Goal: Task Accomplishment & Management: Use online tool/utility

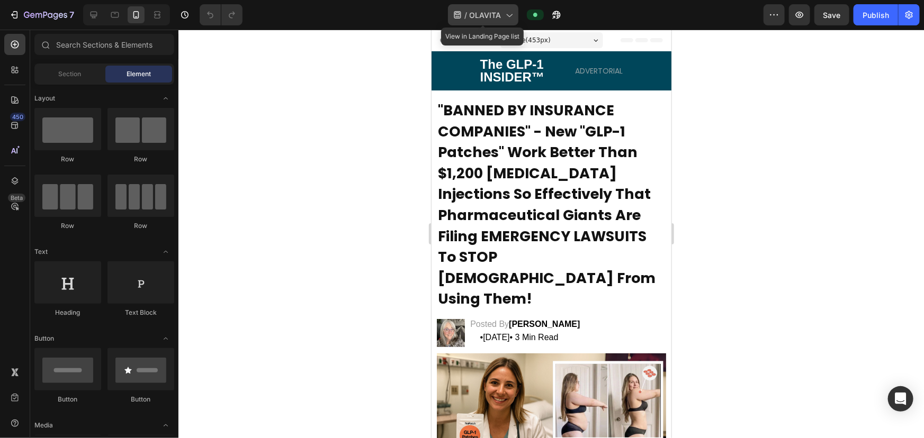
click at [508, 11] on icon at bounding box center [508, 15] width 11 height 11
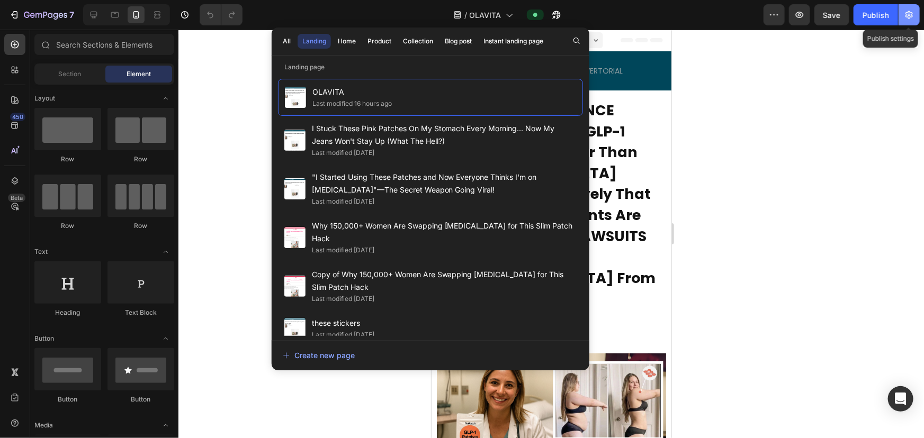
click at [667, 12] on icon "button" at bounding box center [909, 15] width 11 height 11
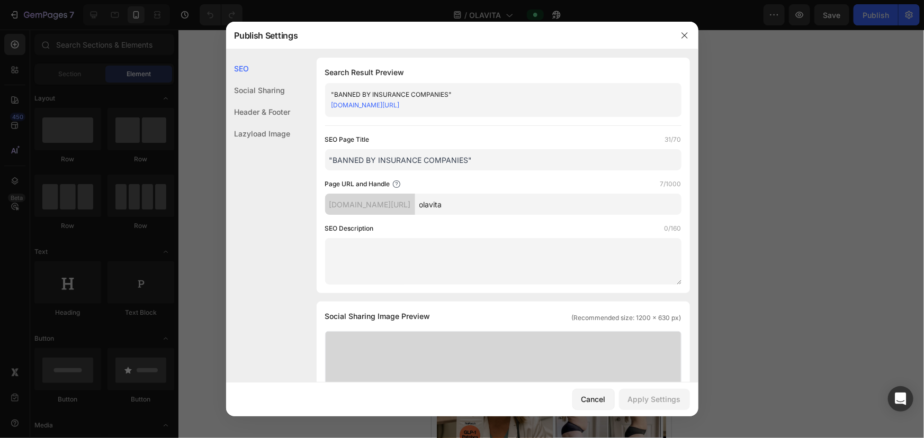
click at [667, 91] on div at bounding box center [462, 219] width 924 height 438
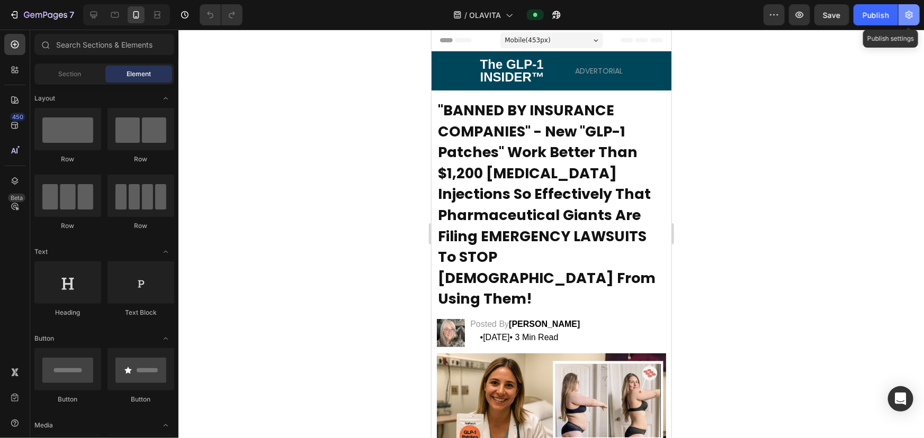
click at [667, 11] on icon "button" at bounding box center [909, 15] width 11 height 11
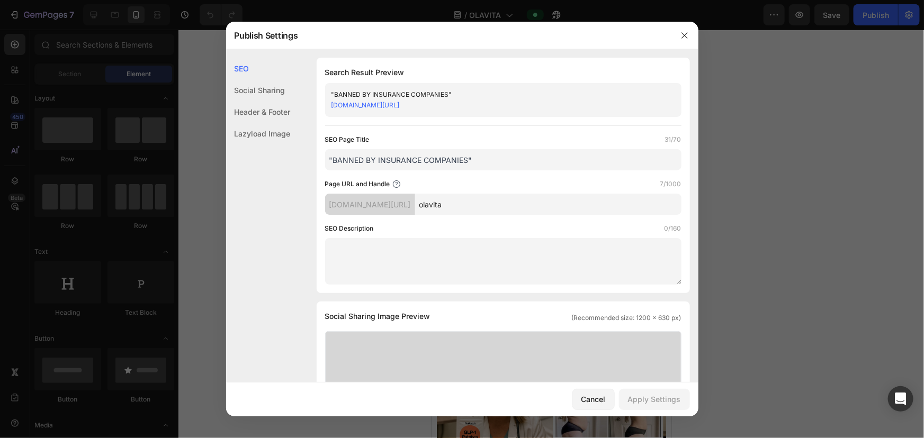
click at [407, 91] on div ""BANNED BY INSURANCE COMPANIES"" at bounding box center [494, 94] width 326 height 11
copy div ""BANNED BY INSURANCE COMPANIES""
click at [609, 402] on button "Cancel" at bounding box center [593, 399] width 42 height 21
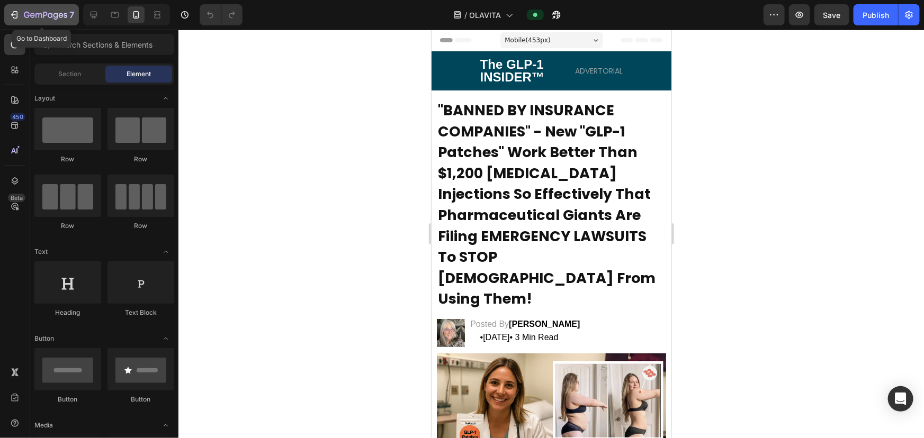
click at [59, 19] on icon "button" at bounding box center [45, 15] width 43 height 9
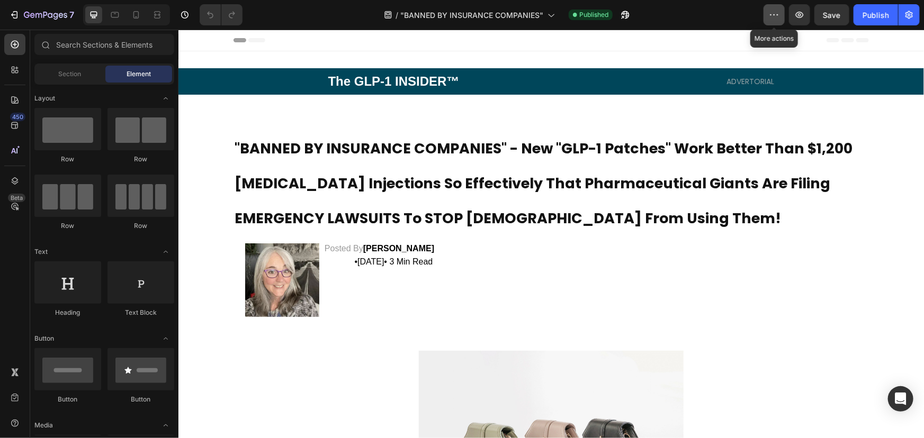
click at [772, 15] on icon "button" at bounding box center [774, 15] width 11 height 11
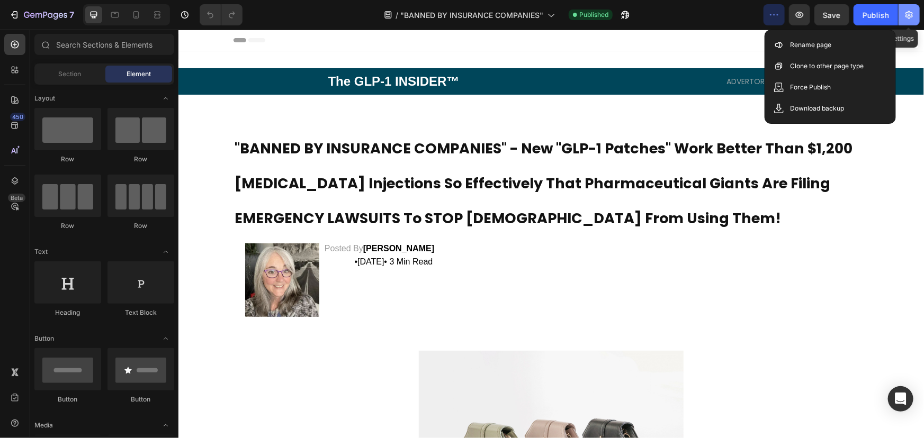
click at [908, 16] on icon "button" at bounding box center [909, 15] width 11 height 11
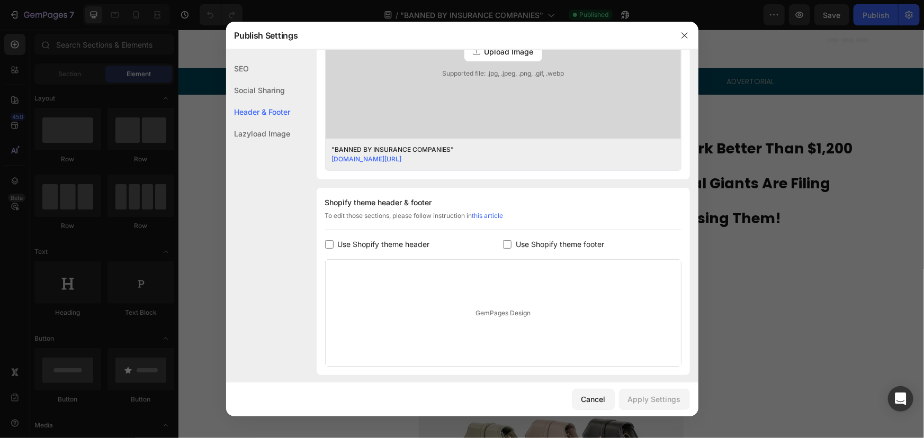
scroll to position [439, 0]
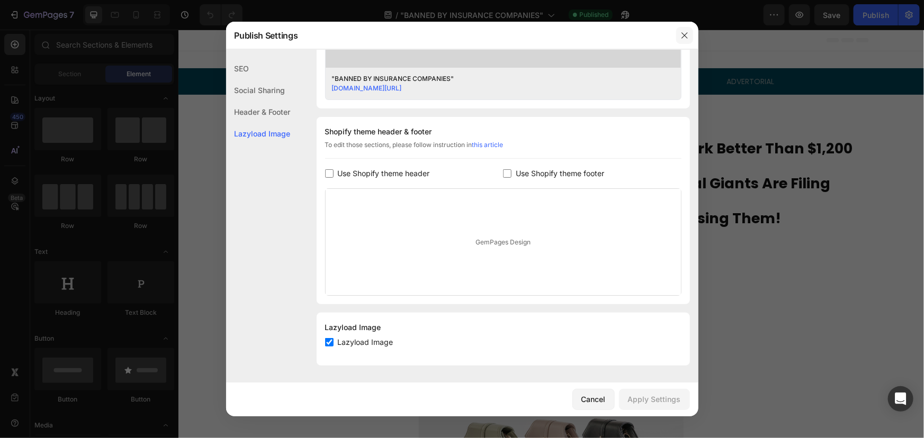
click at [683, 38] on icon "button" at bounding box center [684, 35] width 8 height 8
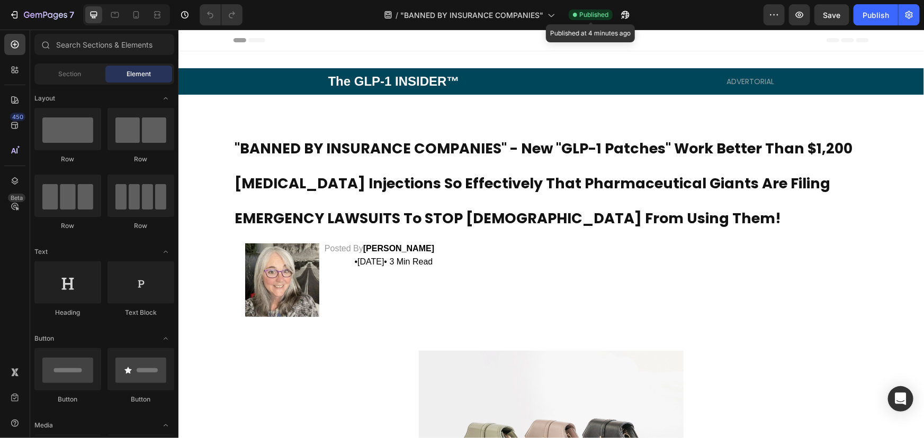
click at [603, 13] on span "Published" at bounding box center [593, 15] width 29 height 10
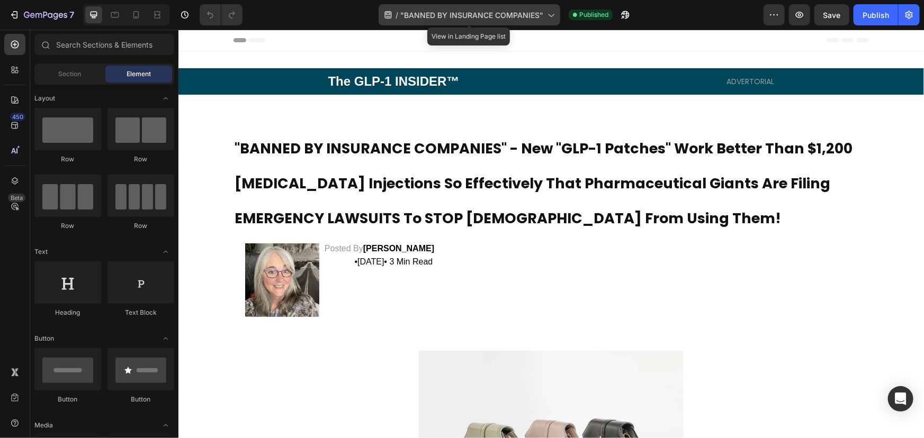
click at [546, 11] on icon at bounding box center [550, 15] width 11 height 11
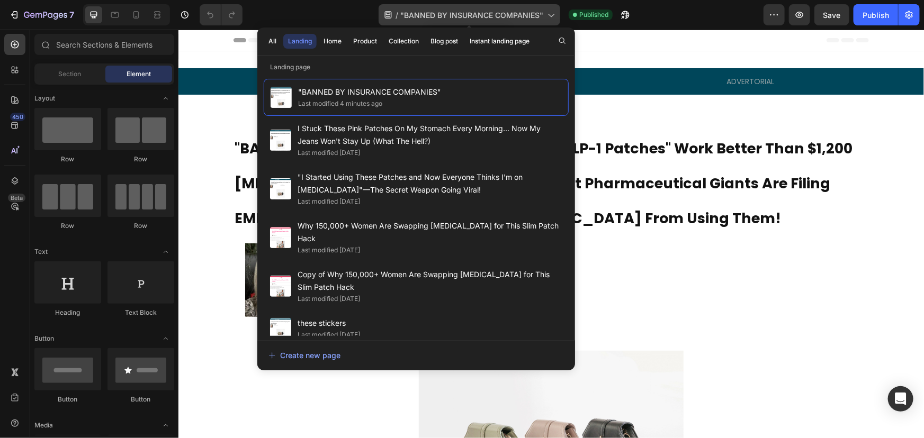
click at [546, 11] on icon at bounding box center [550, 15] width 11 height 11
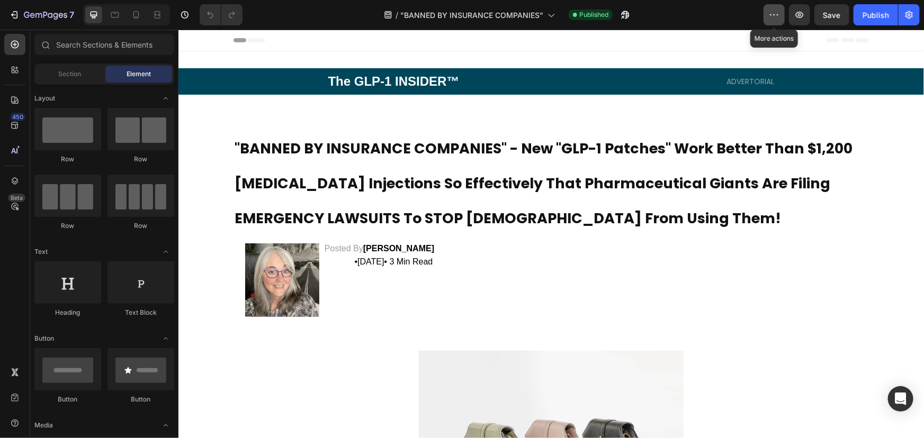
click at [779, 19] on icon "button" at bounding box center [774, 15] width 11 height 11
click at [24, 7] on button "7" at bounding box center [41, 14] width 75 height 21
